Goal: Task Accomplishment & Management: Complete application form

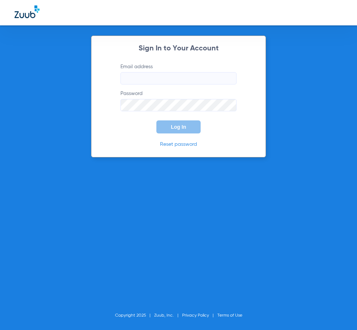
type input "[PERSON_NAME][EMAIL_ADDRESS][DOMAIN_NAME]"
click at [121, 118] on form "Email address [PERSON_NAME][EMAIL_ADDRESS][DOMAIN_NAME] Password Log In" at bounding box center [179, 98] width 138 height 70
click at [175, 126] on span "Log In" at bounding box center [178, 127] width 15 height 6
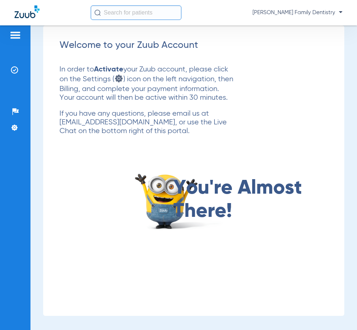
click at [15, 33] on img at bounding box center [15, 35] width 12 height 9
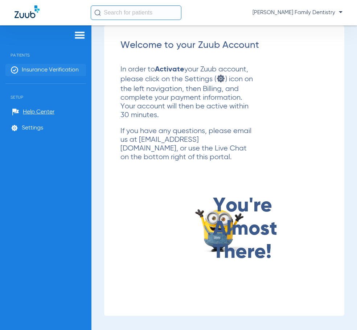
click at [38, 69] on li "Insurance Verification" at bounding box center [45, 70] width 81 height 12
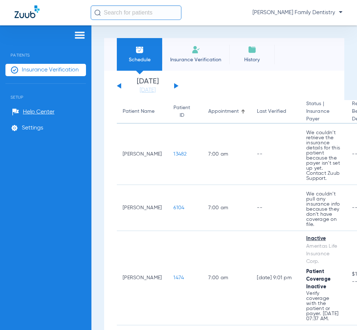
click at [193, 57] on span "Insurance Verification" at bounding box center [196, 59] width 56 height 7
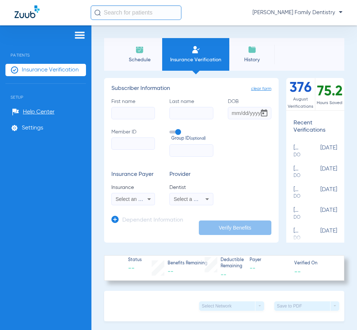
click at [137, 113] on input "First name" at bounding box center [133, 113] width 44 height 12
type input "[PERSON_NAME]"
type input "Funk"
click at [131, 147] on input "Member ID" at bounding box center [133, 144] width 44 height 12
click at [138, 150] on input "Member ID Required" at bounding box center [133, 144] width 44 height 12
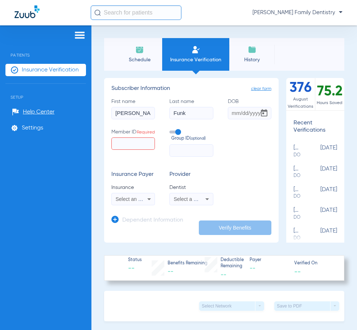
paste input "MA000199801"
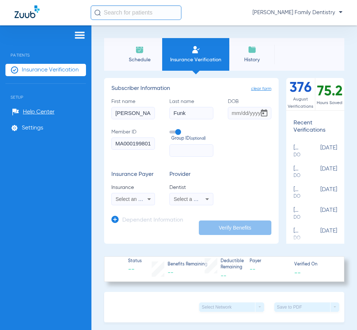
scroll to position [0, 1]
type input "MA000199801"
click at [141, 199] on span "Select an Insurance" at bounding box center [138, 199] width 45 height 6
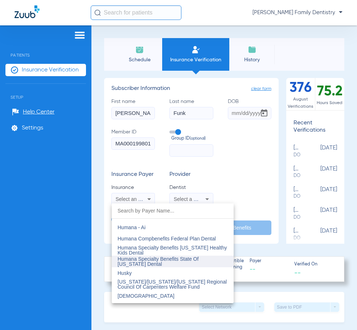
scroll to position [2695, 0]
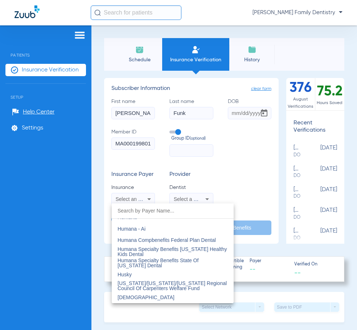
click at [252, 163] on div at bounding box center [178, 165] width 357 height 330
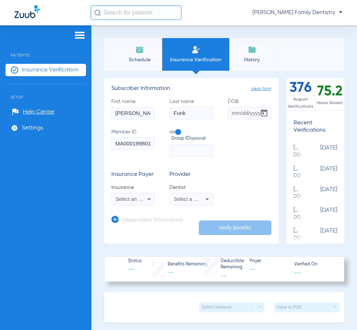
click at [208, 193] on mat-select "Select a Dentist" at bounding box center [192, 199] width 44 height 12
click at [208, 195] on icon at bounding box center [207, 199] width 9 height 9
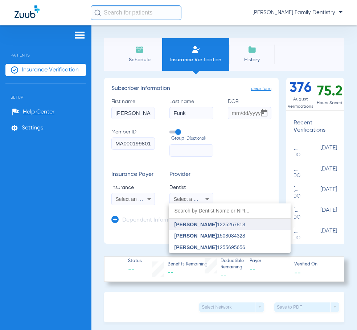
click at [202, 228] on mat-option "[PERSON_NAME] 1225267818" at bounding box center [230, 225] width 122 height 12
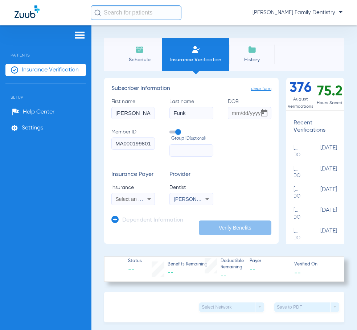
click at [235, 112] on input "DOB" at bounding box center [250, 113] width 44 height 12
type input "[DATE]"
click at [240, 187] on div "Insurance Payer Insurance Select an Insurance Provider Dentist [PERSON_NAME] 12…" at bounding box center [191, 188] width 160 height 34
click at [141, 203] on div "Select an Insurance" at bounding box center [133, 199] width 43 height 9
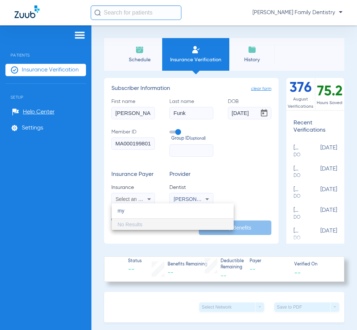
type input "m"
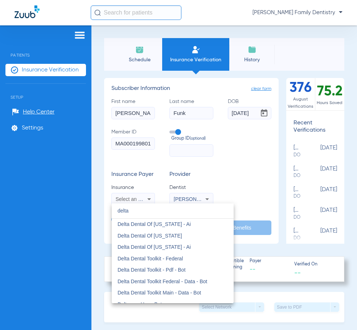
scroll to position [871, 0]
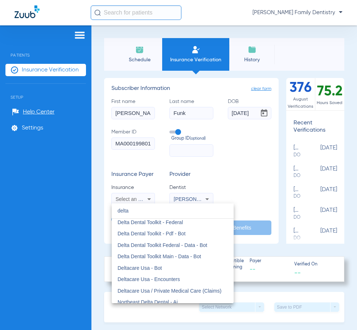
type input "delta"
click at [237, 139] on div at bounding box center [178, 165] width 357 height 330
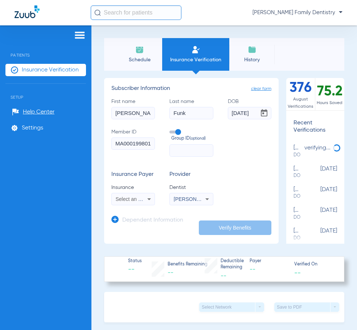
click at [151, 142] on input "MA000199801" at bounding box center [133, 144] width 44 height 12
click at [147, 145] on input "MA000199801" at bounding box center [133, 144] width 44 height 12
drag, startPoint x: 152, startPoint y: 145, endPoint x: 82, endPoint y: 151, distance: 70.0
click at [82, 151] on div "Patients Insurance Verification Setup Help Center Settings Schedule Insurance V…" at bounding box center [178, 190] width 357 height 330
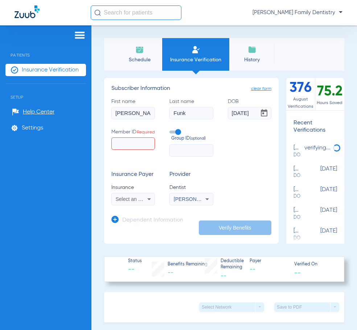
click at [123, 141] on label "Member ID Required" at bounding box center [133, 143] width 44 height 28
click at [123, 141] on input "Member ID Required" at bounding box center [133, 144] width 44 height 12
click at [125, 145] on input "Member ID Required" at bounding box center [133, 144] width 44 height 12
type input "400661081"
click at [193, 151] on input "text" at bounding box center [192, 151] width 44 height 12
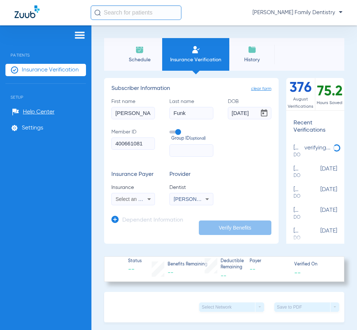
click at [176, 149] on input "text" at bounding box center [192, 151] width 44 height 12
type input "MEDADV"
click at [256, 119] on span "Open calendar" at bounding box center [264, 113] width 17 height 17
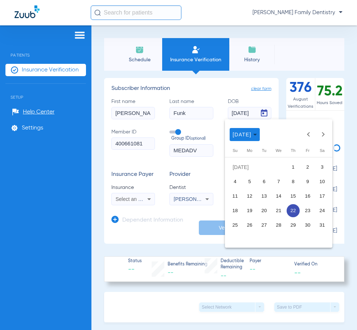
click at [222, 100] on div at bounding box center [178, 165] width 357 height 330
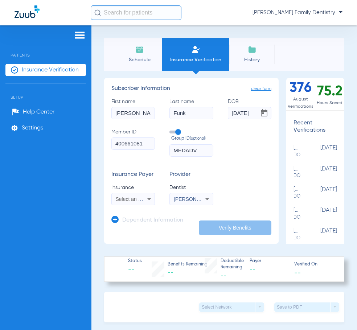
drag, startPoint x: 142, startPoint y: 146, endPoint x: 91, endPoint y: 152, distance: 51.2
click at [91, 152] on div "Patients Insurance Verification Setup Help Center Settings Schedule Insurance V…" at bounding box center [178, 190] width 357 height 330
click at [145, 146] on input "Member ID Required" at bounding box center [133, 144] width 44 height 12
paste input "MA000199801"
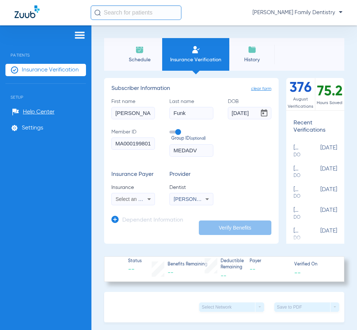
type input "MA000199801"
click at [200, 149] on input "MEDADV" at bounding box center [192, 151] width 44 height 12
click at [135, 201] on span "Select an Insurance" at bounding box center [138, 199] width 45 height 6
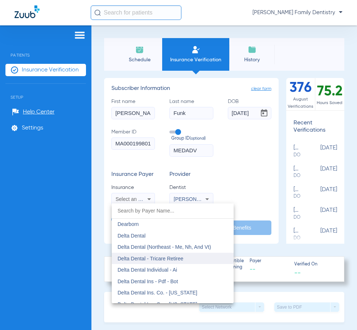
scroll to position [1162, 0]
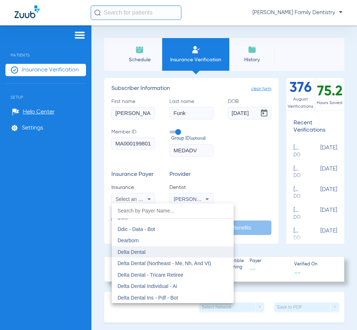
click at [151, 250] on mat-option "Delta Dental" at bounding box center [173, 253] width 122 height 12
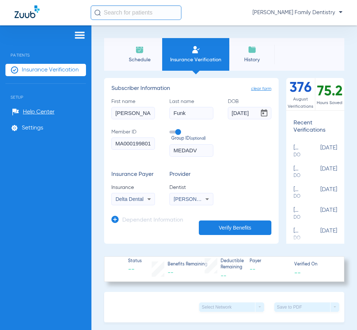
click at [225, 227] on button "Verify Benefits" at bounding box center [235, 228] width 73 height 15
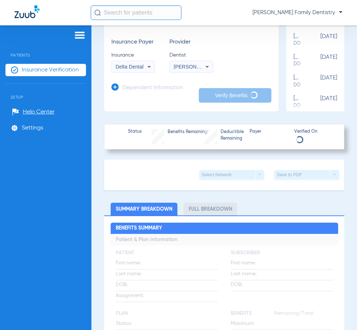
scroll to position [145, 0]
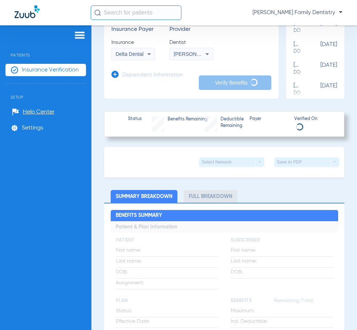
type input "Funk"
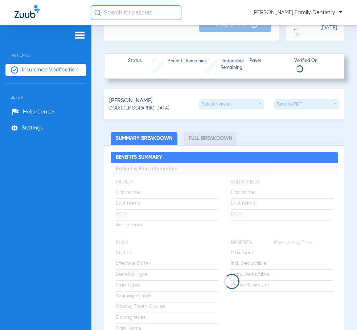
scroll to position [182, 0]
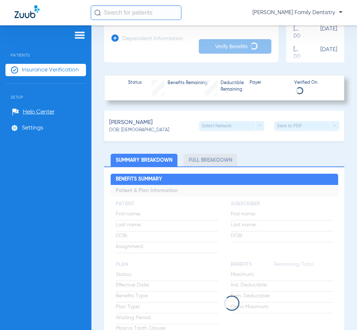
click at [151, 123] on div "[PERSON_NAME]: [DEMOGRAPHIC_DATA] Select Network arrow_drop_down Save to PDF ar…" at bounding box center [224, 126] width 240 height 30
click at [105, 127] on div "[PERSON_NAME]: [DEMOGRAPHIC_DATA] Select Network arrow_drop_down Save to PDF ar…" at bounding box center [224, 126] width 240 height 30
click at [123, 119] on span "[PERSON_NAME]" at bounding box center [131, 122] width 44 height 9
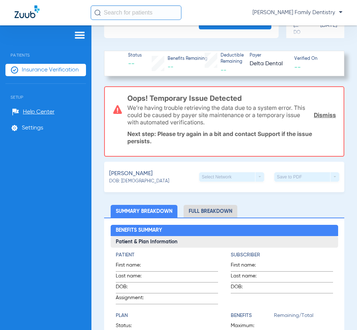
scroll to position [218, 0]
